Goal: Book appointment/travel/reservation

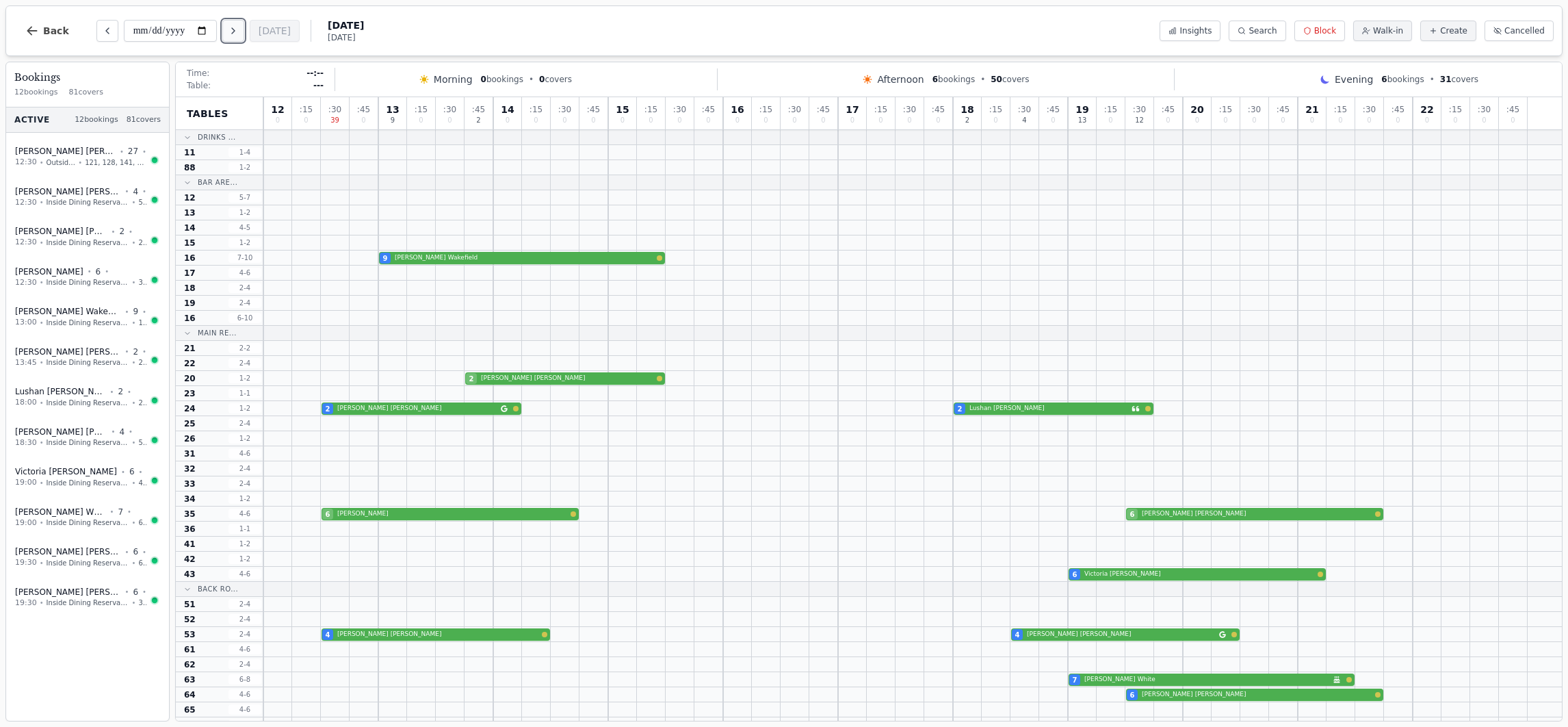
click at [236, 20] on button "Next day" at bounding box center [233, 31] width 22 height 22
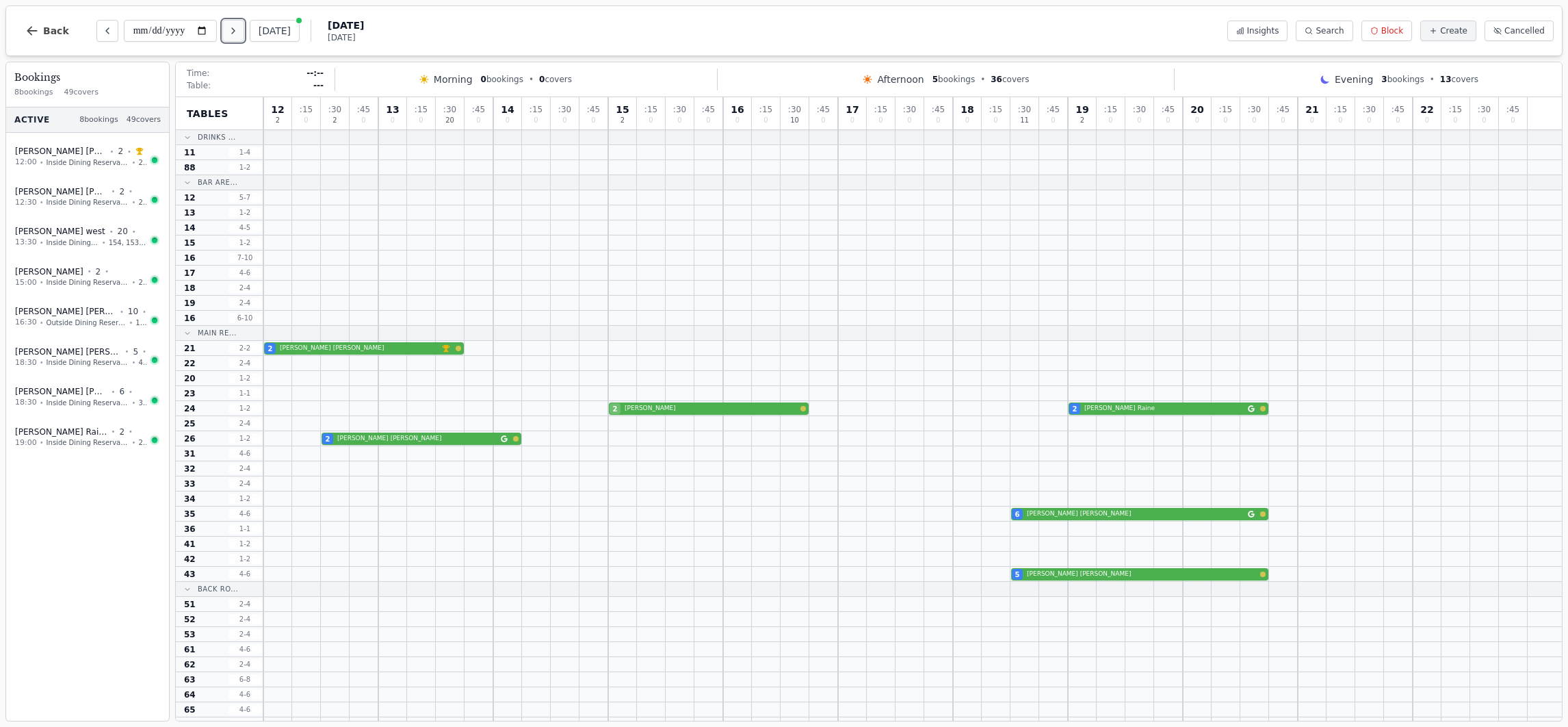
click at [239, 32] on icon "Next day" at bounding box center [233, 30] width 11 height 11
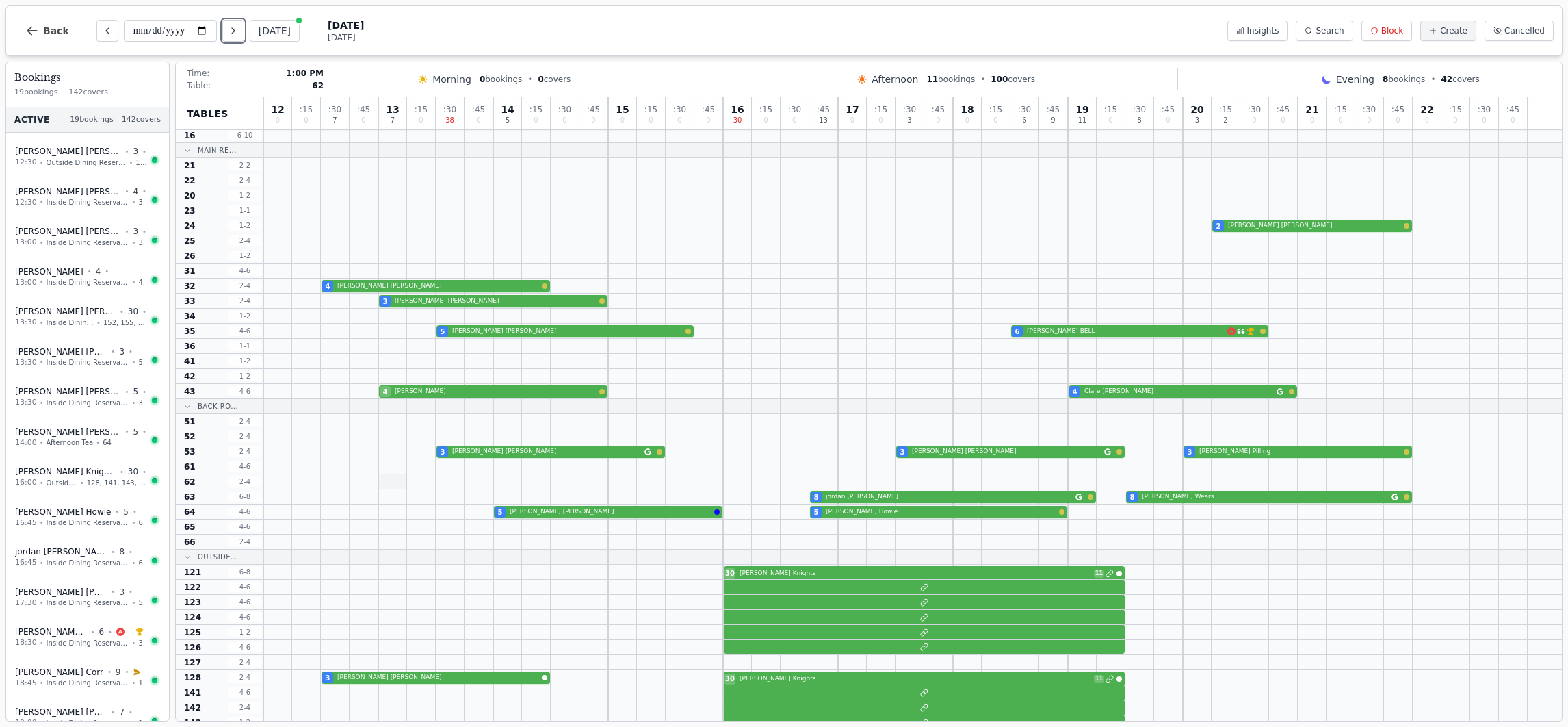
scroll to position [216, 0]
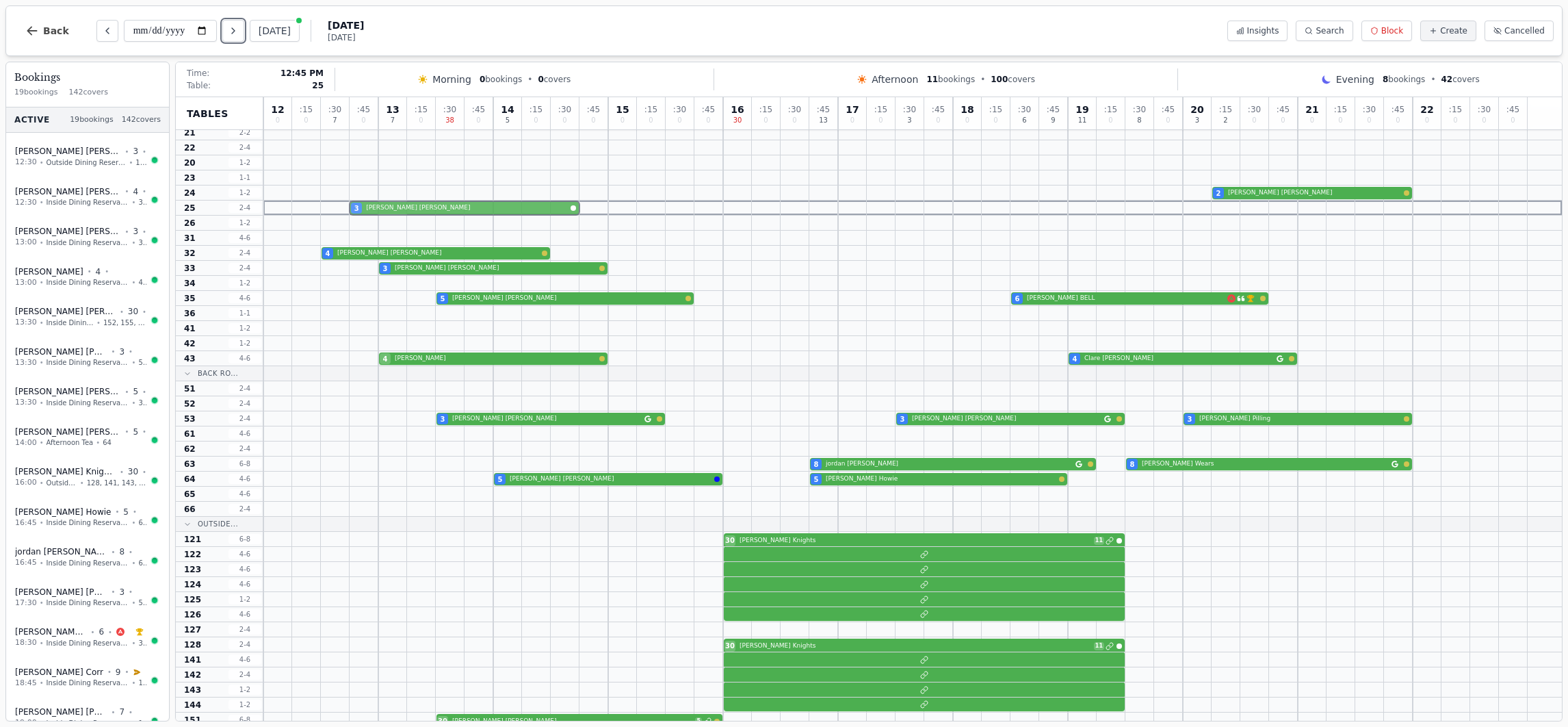
drag, startPoint x: 363, startPoint y: 646, endPoint x: 387, endPoint y: 207, distance: 439.7
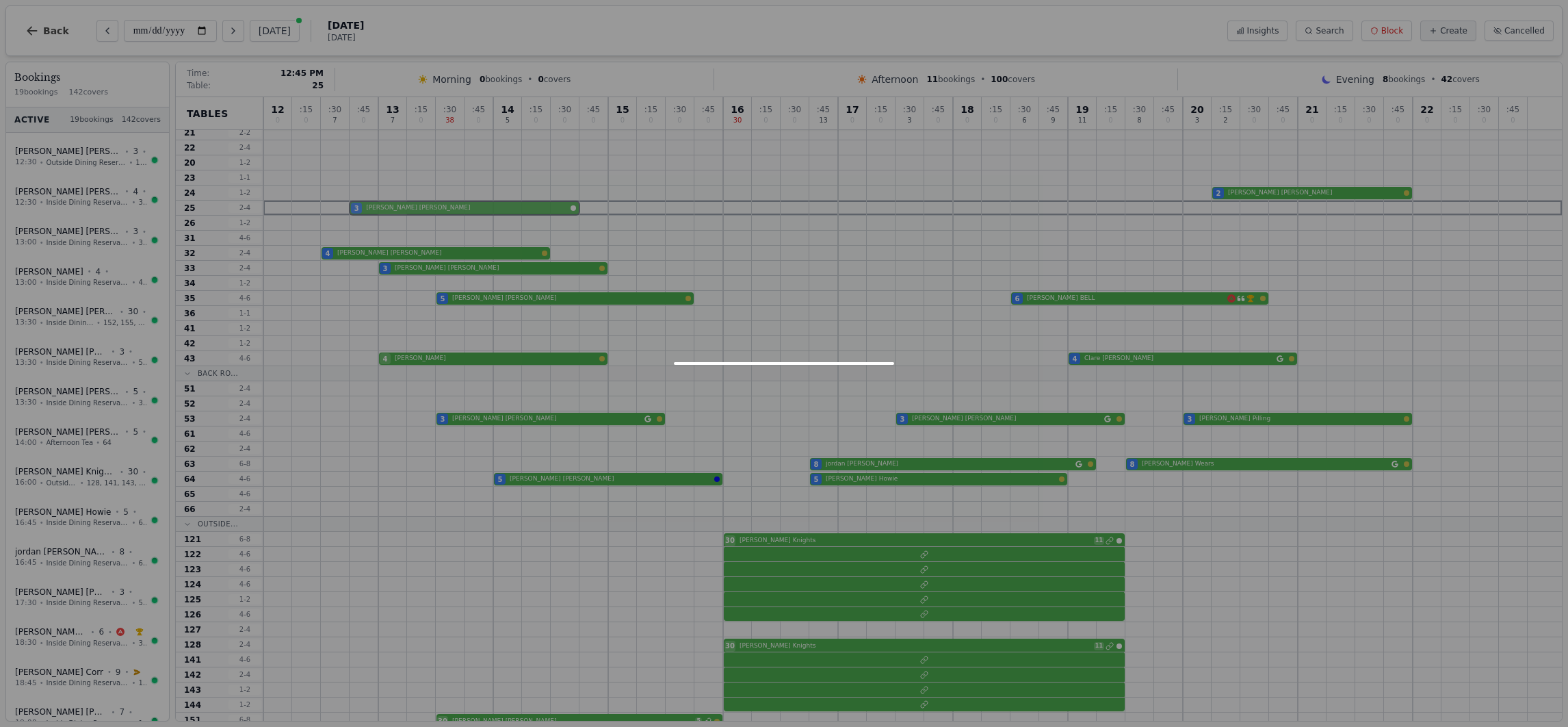
click at [387, 207] on div "12 0 : 15 0 : 30 7 : 45 0 13 7 : 15 0 : 30 38 : 45 0 14 5 : 15 0 : 30 0 : 45 0 …" at bounding box center [912, 425] width 1298 height 1086
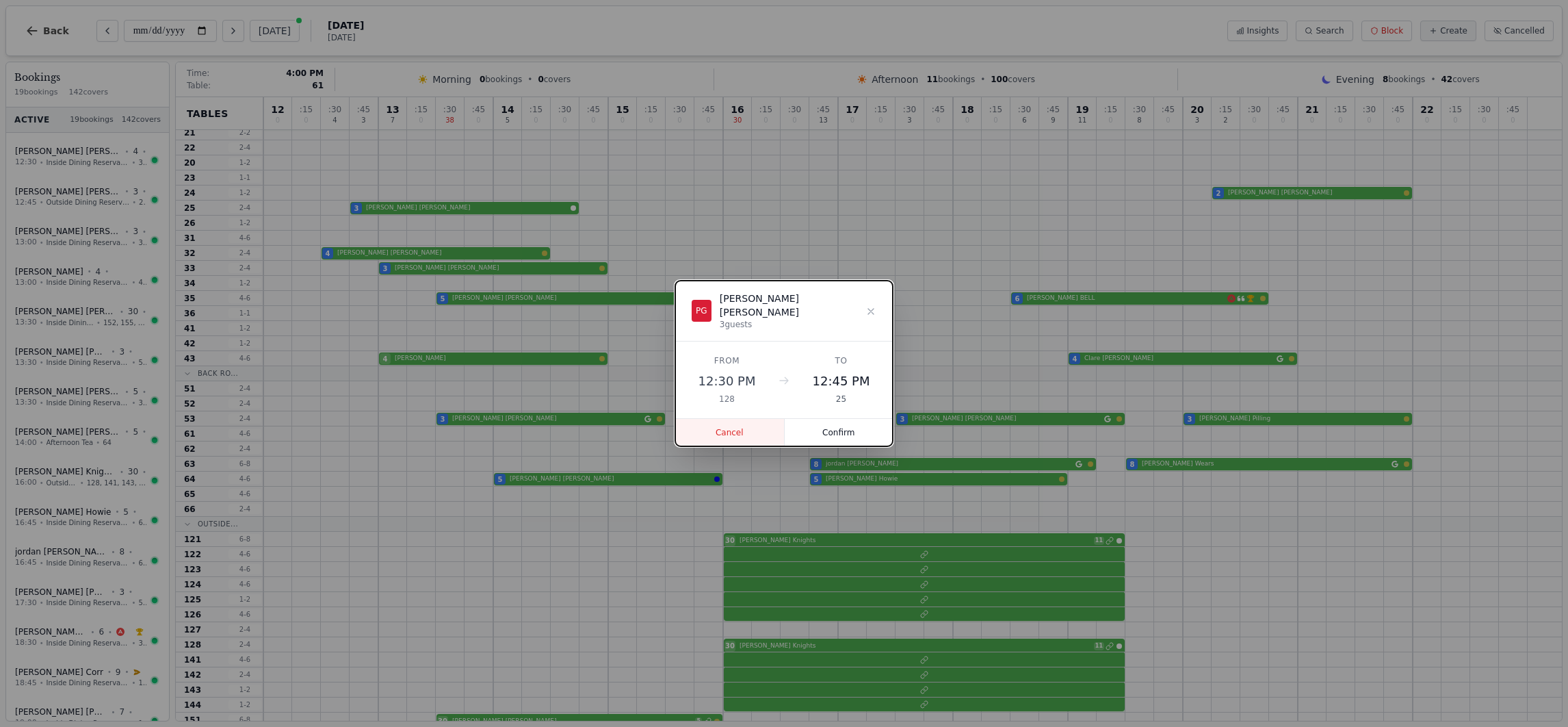
click at [731, 428] on button "Cancel" at bounding box center [730, 432] width 110 height 28
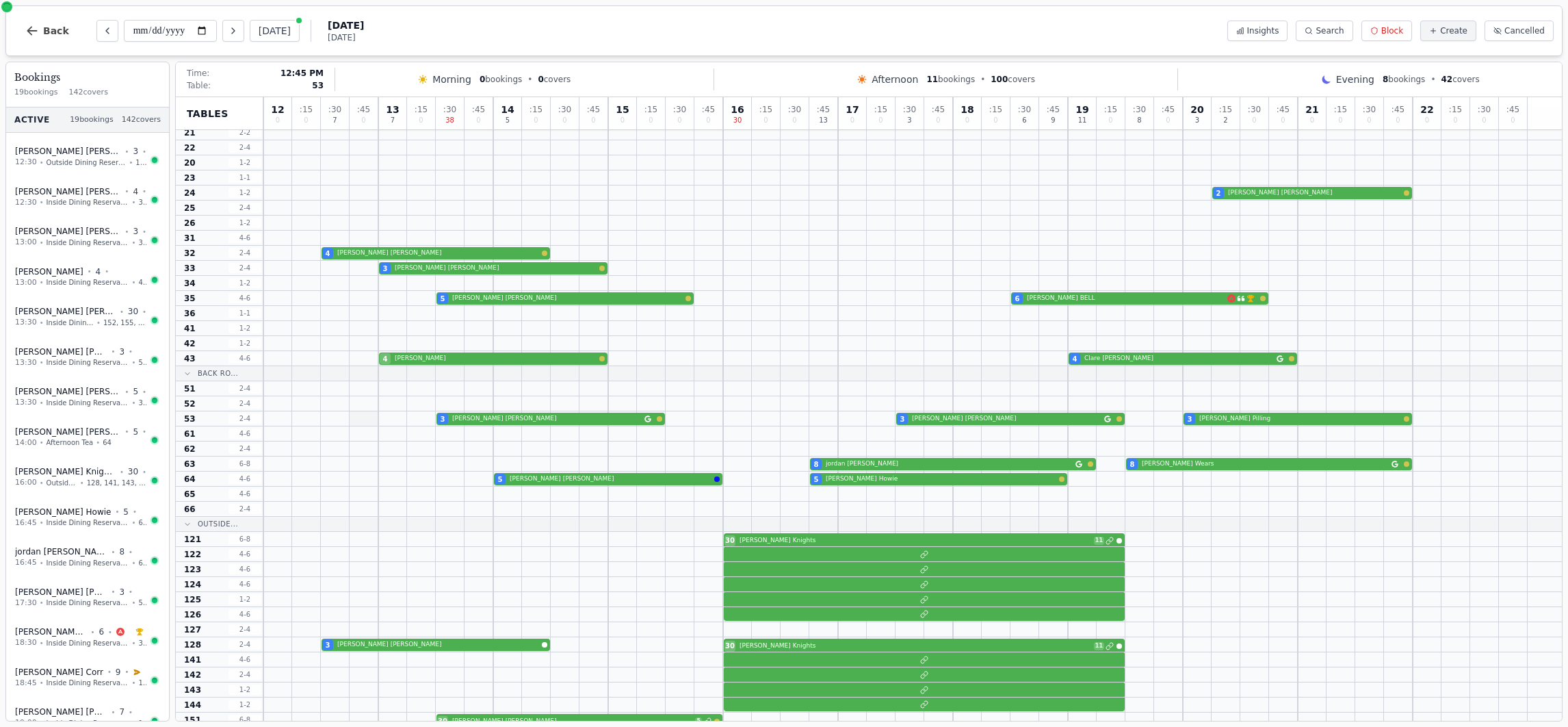
drag, startPoint x: 355, startPoint y: 651, endPoint x: 357, endPoint y: 422, distance: 229.0
click at [357, 422] on div "12 0 : 15 0 : 30 7 : 45 0 13 7 : 15 0 : 30 38 : 45 0 14 5 : 15 0 : 30 0 : 45 0 …" at bounding box center [912, 425] width 1298 height 1086
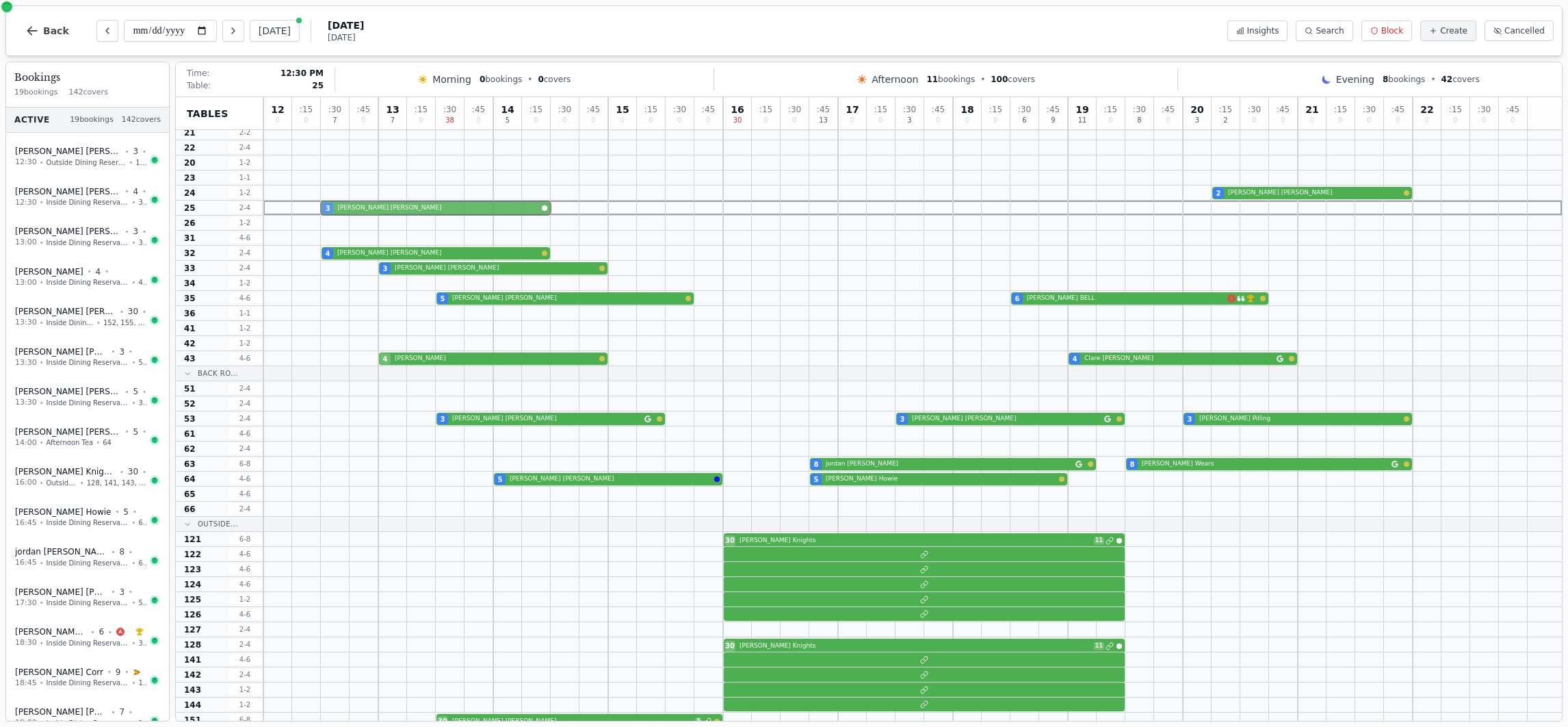
drag, startPoint x: 345, startPoint y: 643, endPoint x: 349, endPoint y: 208, distance: 435.0
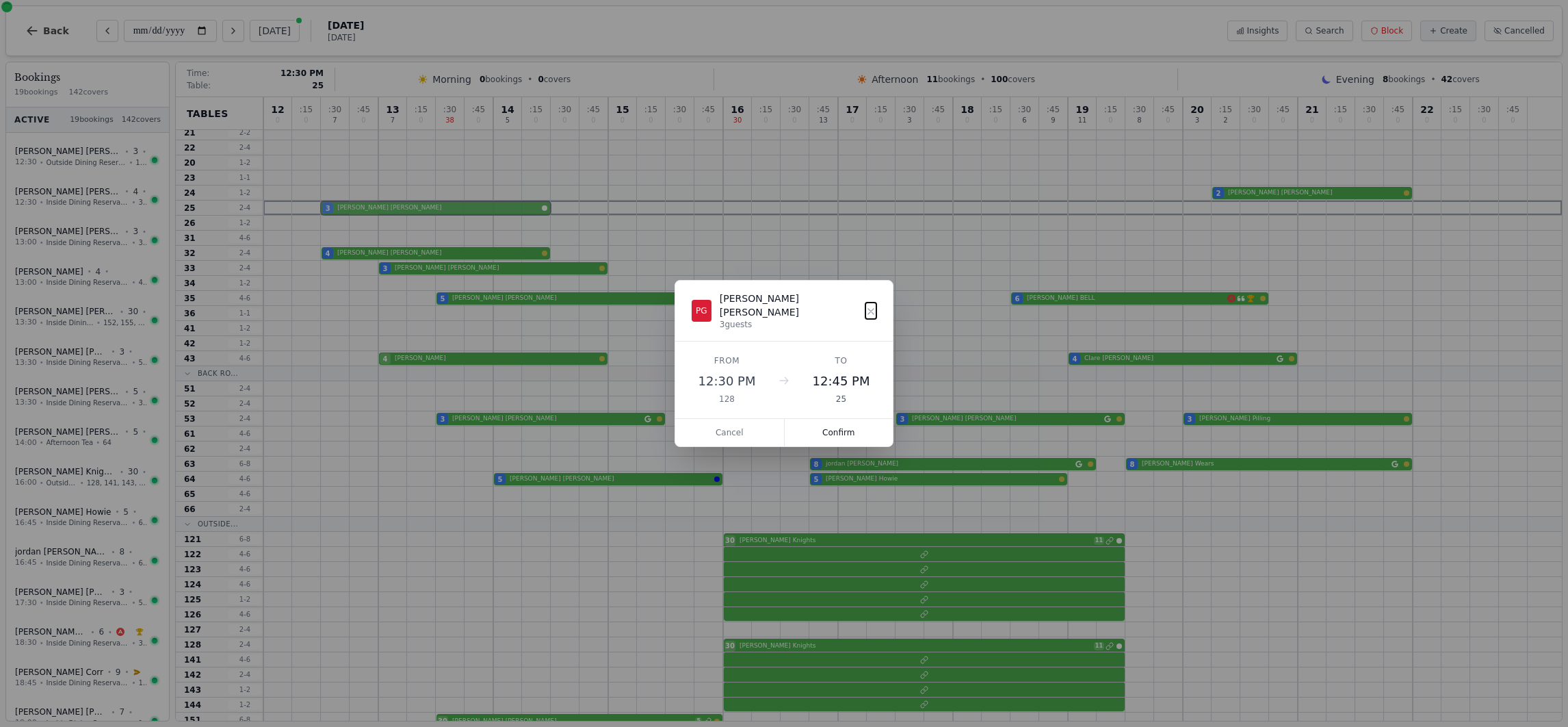
click at [349, 208] on div "12 0 : 15 0 : 30 7 : 45 0 13 7 : 15 0 : 30 38 : 45 0 14 5 : 15 0 : 30 0 : 45 0 …" at bounding box center [912, 425] width 1298 height 1086
click at [822, 427] on button "Confirm" at bounding box center [839, 432] width 109 height 28
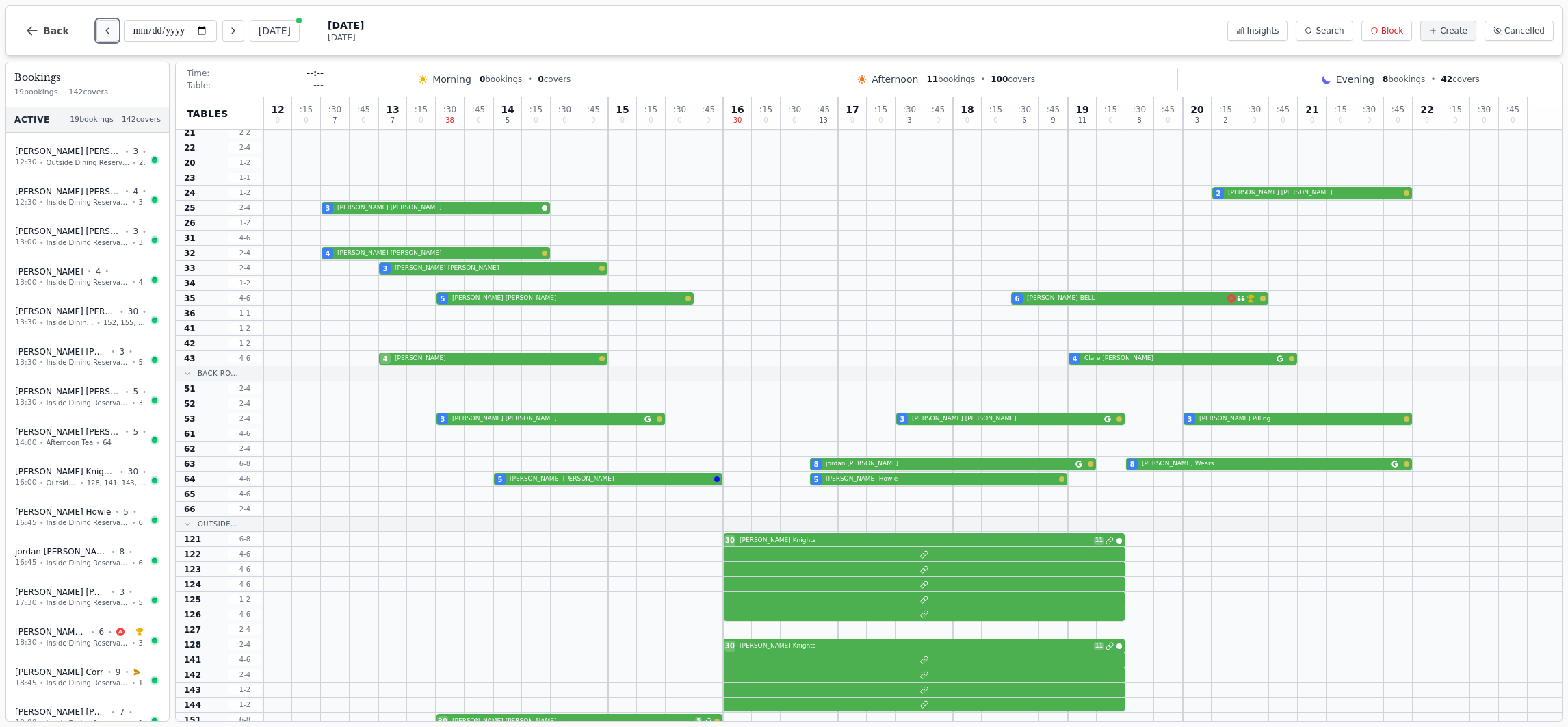
click at [103, 23] on button "Previous day" at bounding box center [108, 31] width 22 height 22
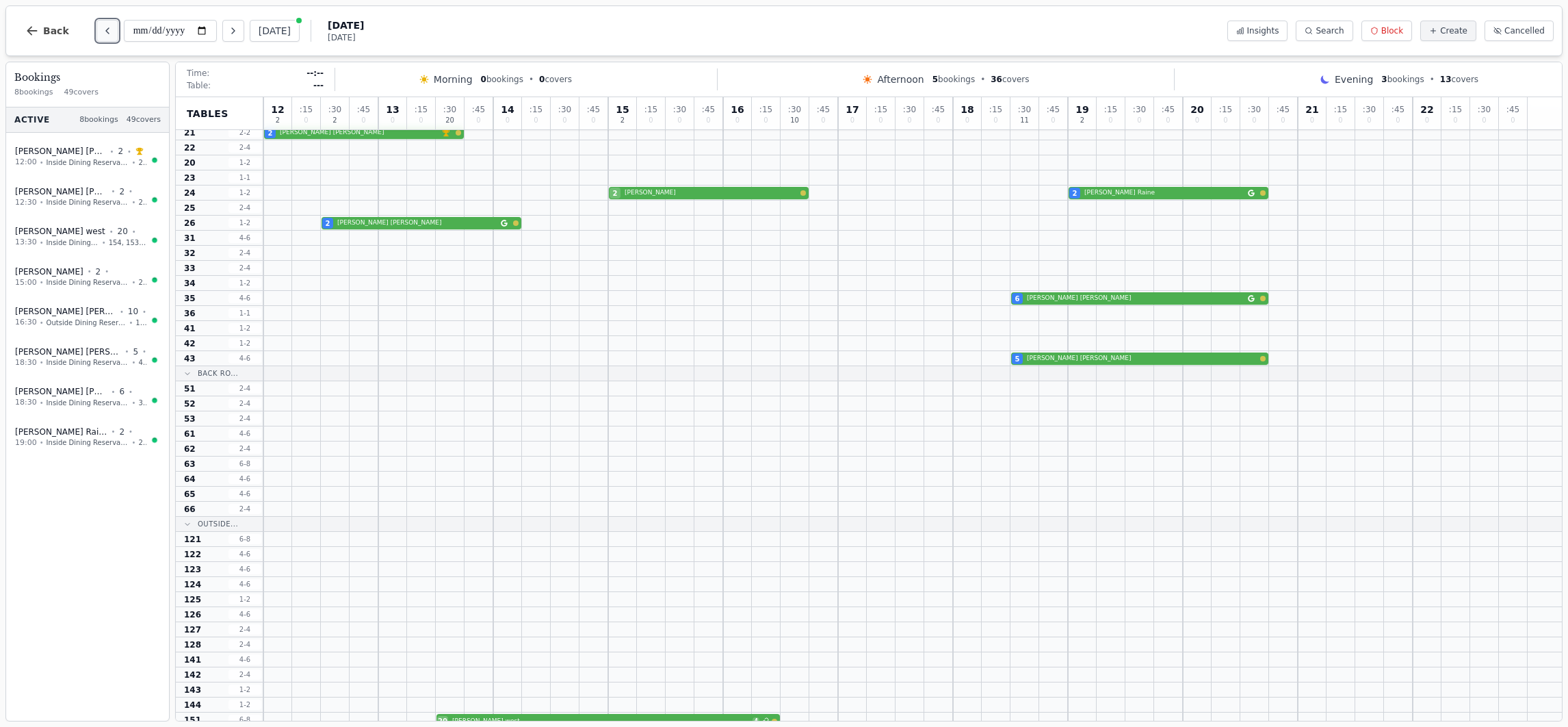
click at [103, 23] on button "Previous day" at bounding box center [108, 31] width 22 height 22
type input "**********"
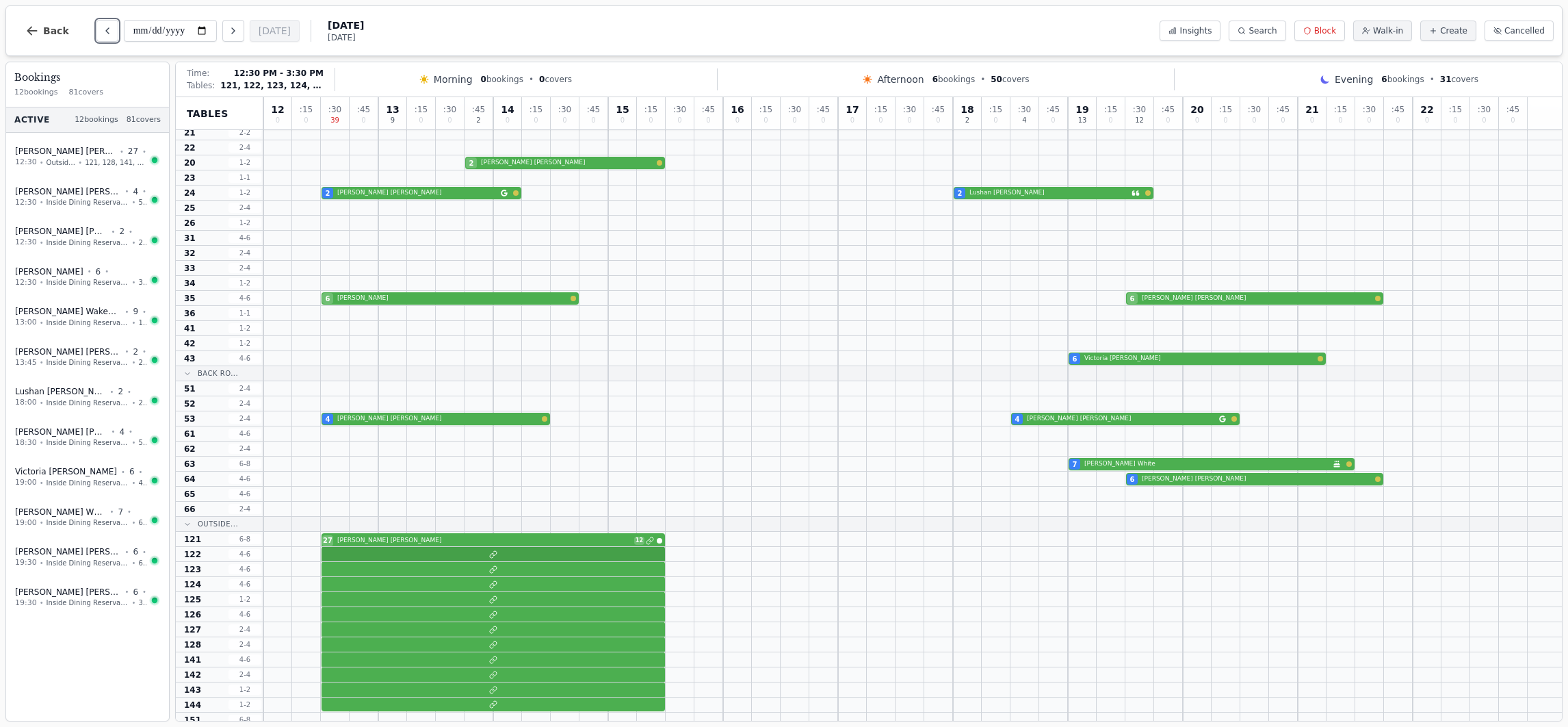
click at [392, 551] on div at bounding box center [912, 554] width 1298 height 15
select select "*****"
select select "**"
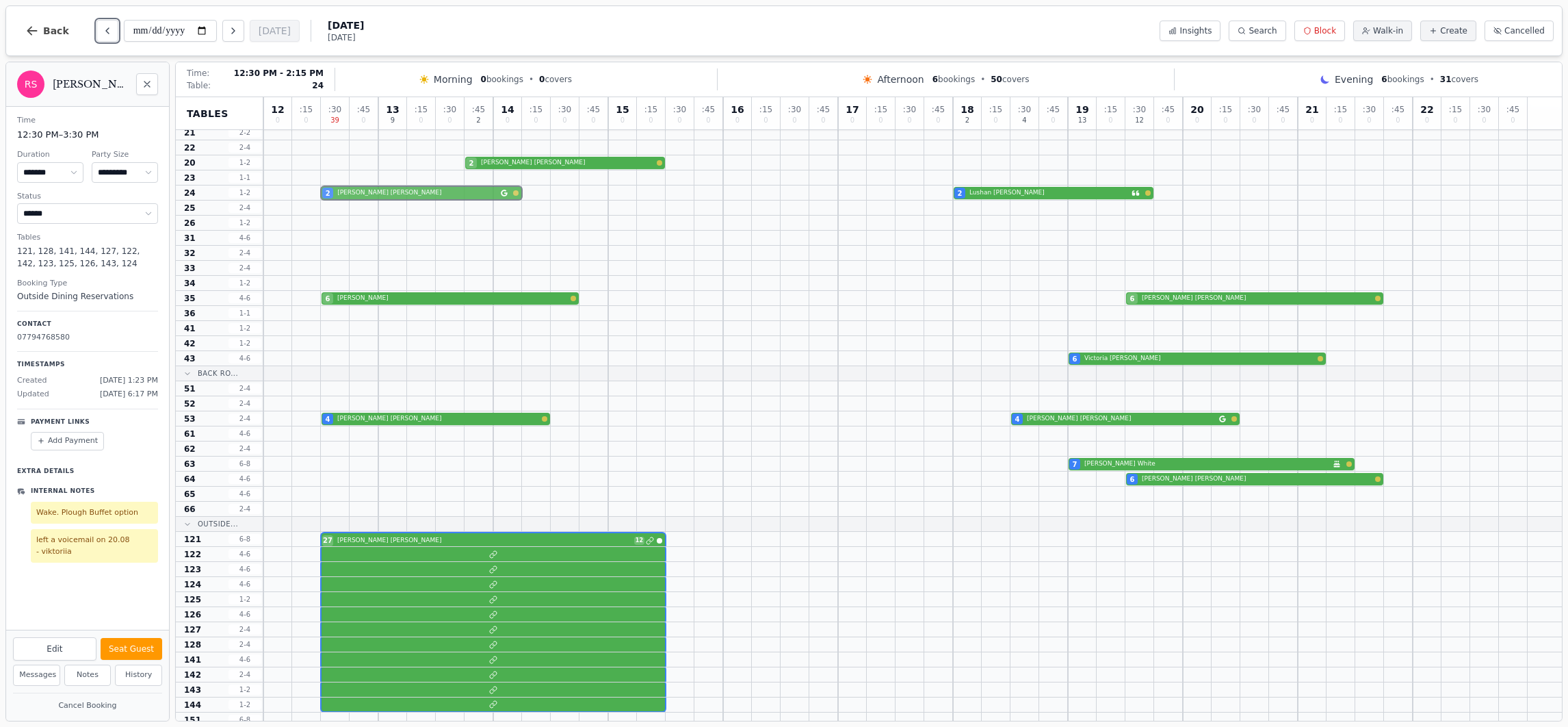
click at [419, 198] on div "2 [PERSON_NAME] 2 [PERSON_NAME]" at bounding box center [912, 193] width 1298 height 15
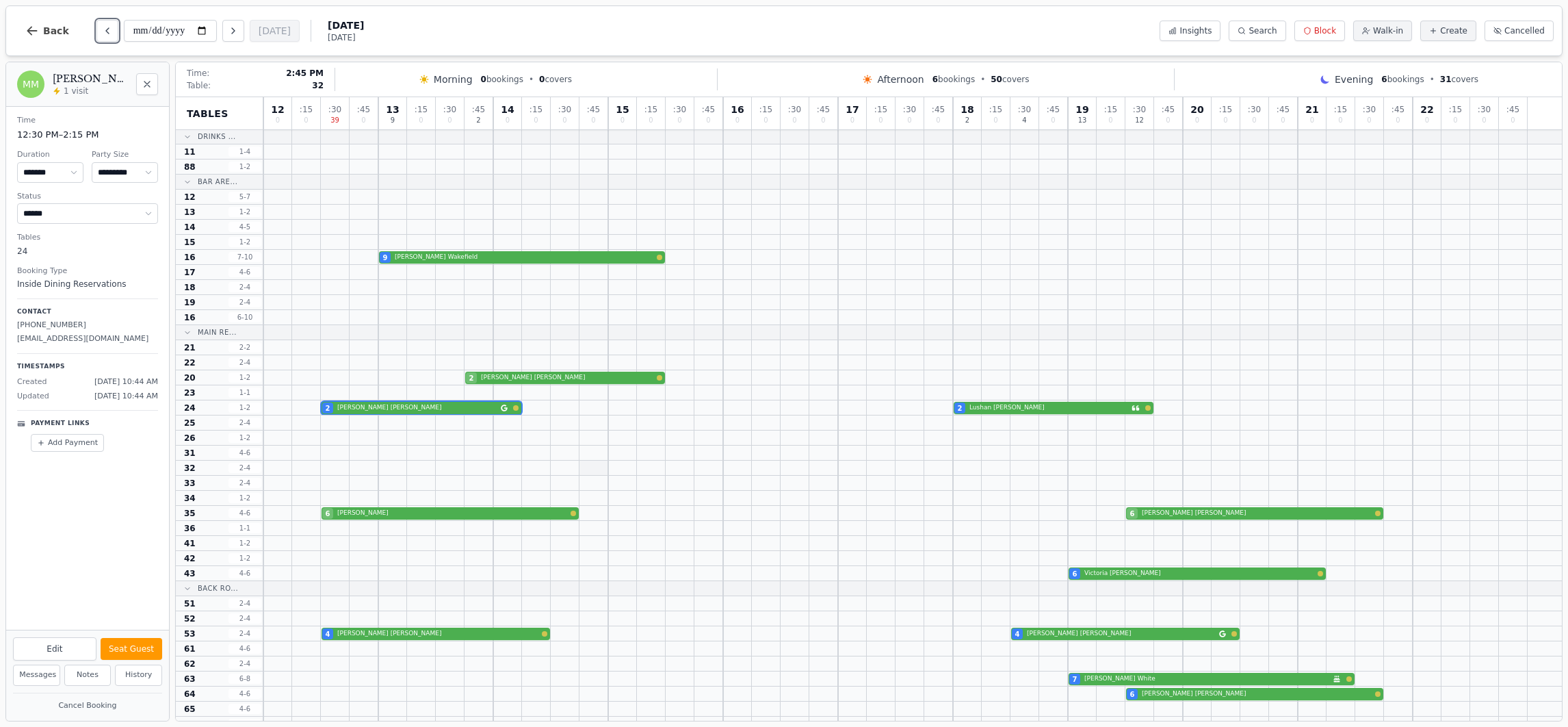
scroll to position [2, 0]
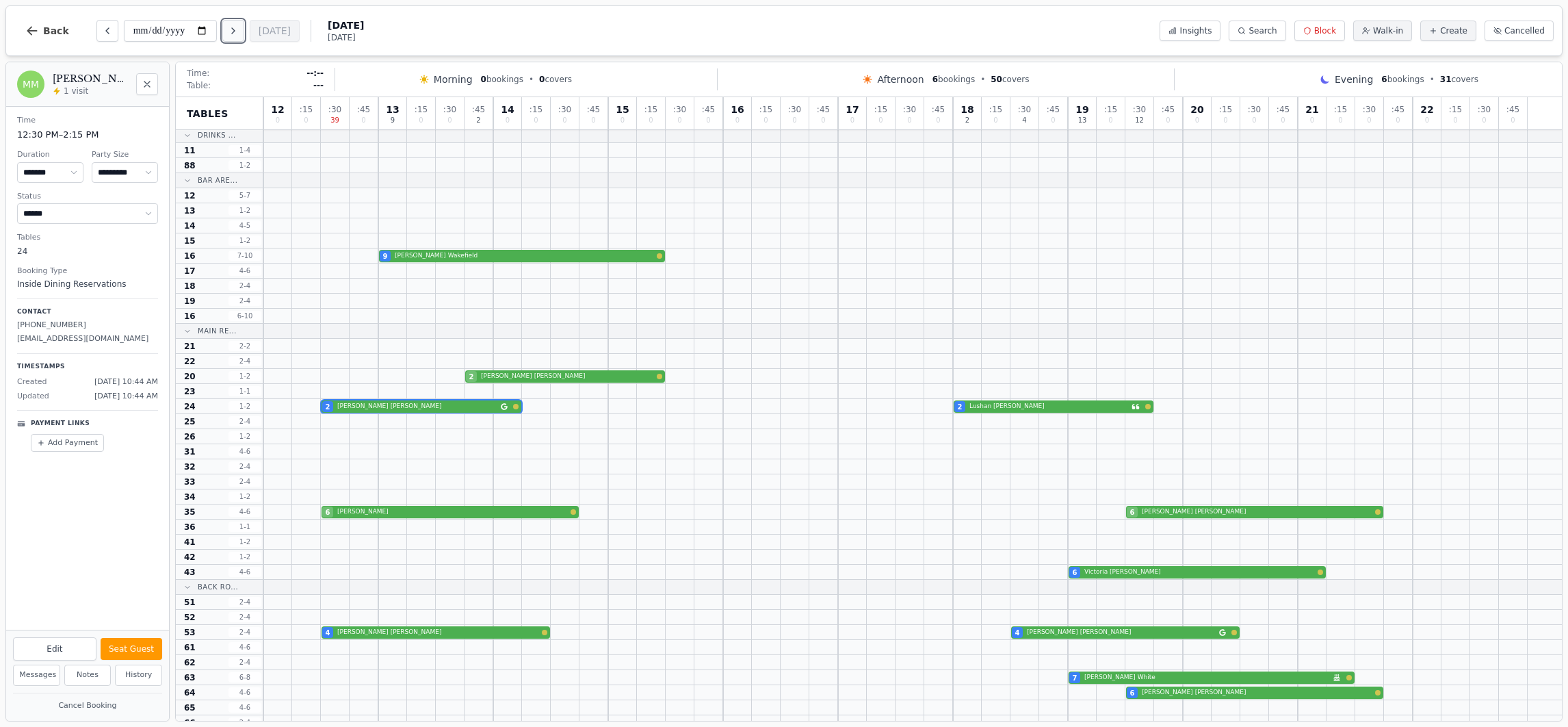
click at [237, 36] on icon "Next day" at bounding box center [233, 30] width 11 height 11
type input "**********"
